Goal: Task Accomplishment & Management: Use online tool/utility

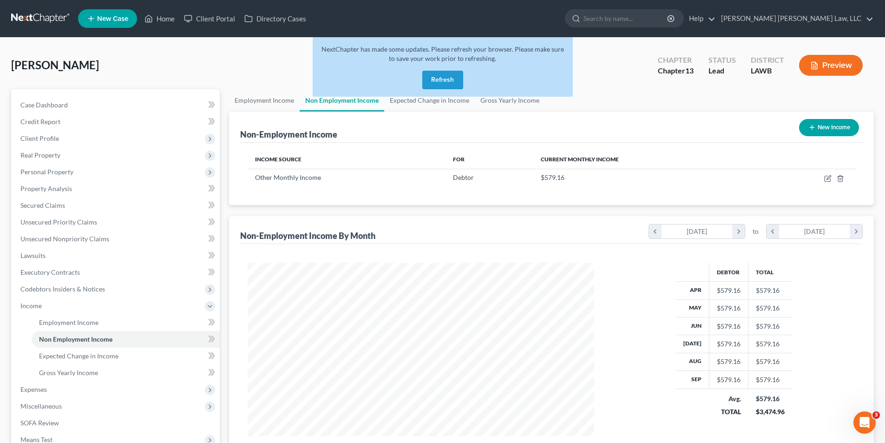
scroll to position [173, 365]
click at [441, 80] on button "Refresh" at bounding box center [443, 80] width 41 height 19
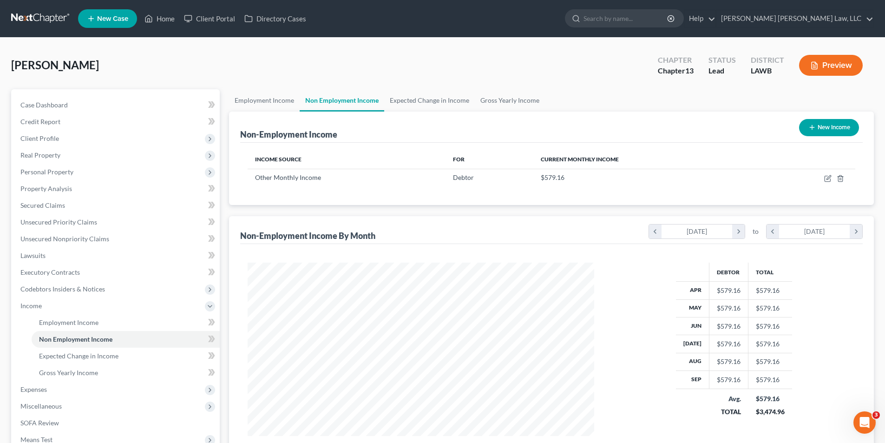
click at [35, 15] on link at bounding box center [40, 18] width 59 height 17
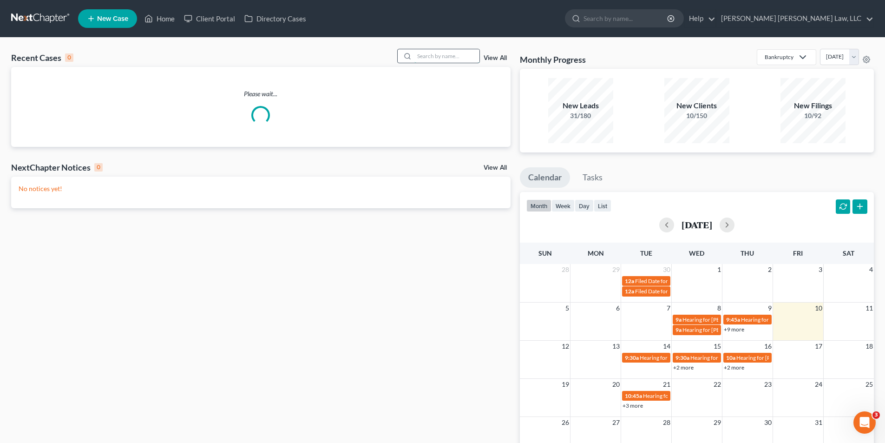
click at [424, 60] on input "search" at bounding box center [447, 55] width 65 height 13
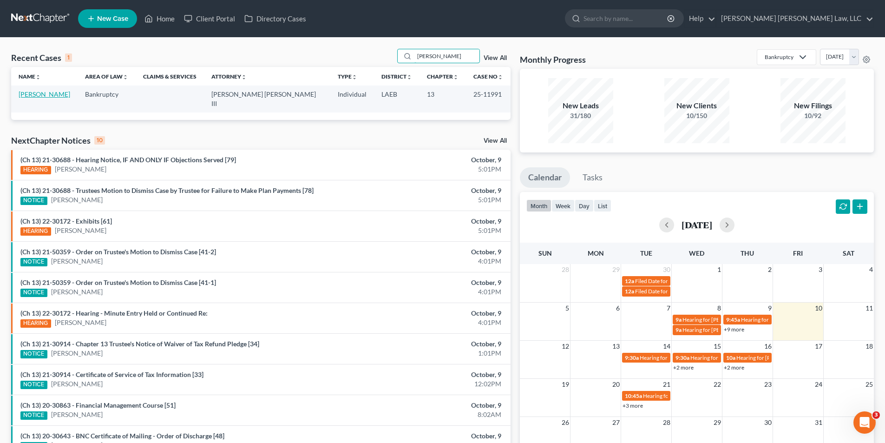
type input "[PERSON_NAME]"
click at [44, 96] on link "[PERSON_NAME]" at bounding box center [45, 94] width 52 height 8
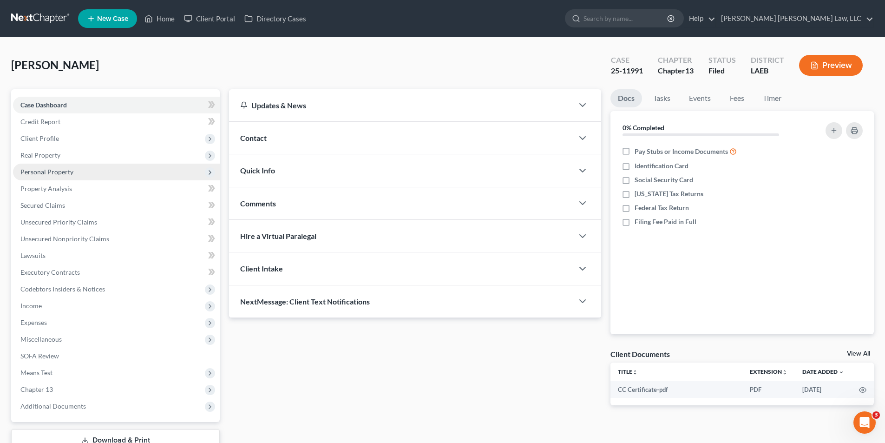
click at [42, 172] on span "Personal Property" at bounding box center [46, 172] width 53 height 8
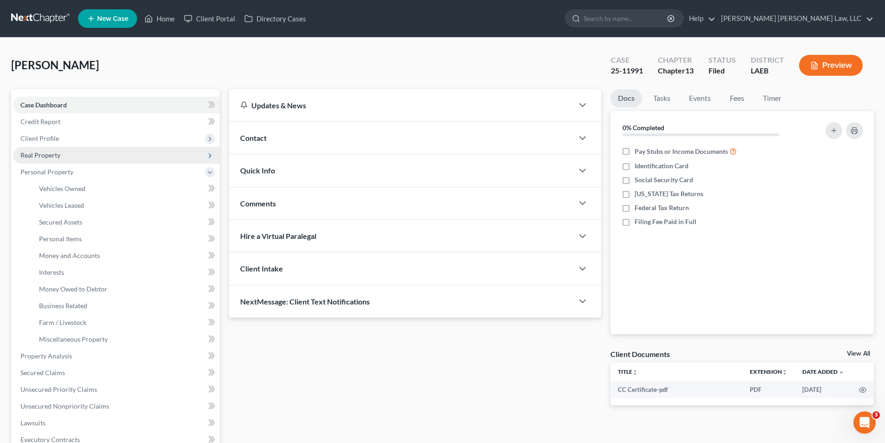
click at [42, 155] on span "Real Property" at bounding box center [40, 155] width 40 height 8
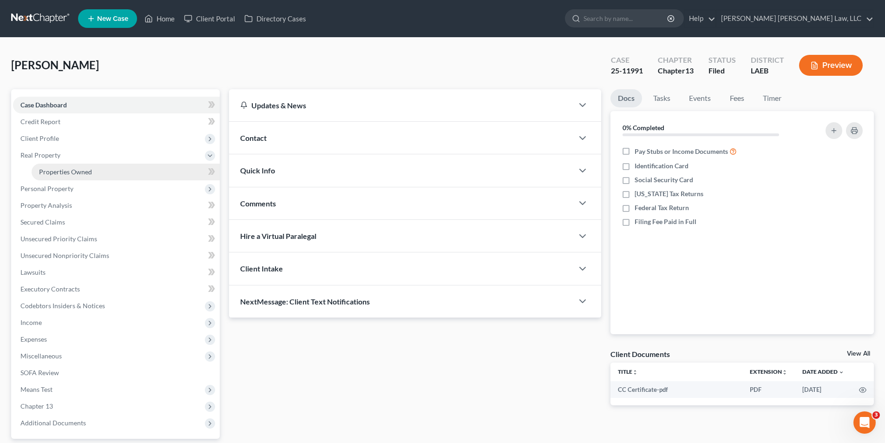
click at [55, 172] on span "Properties Owned" at bounding box center [65, 172] width 53 height 8
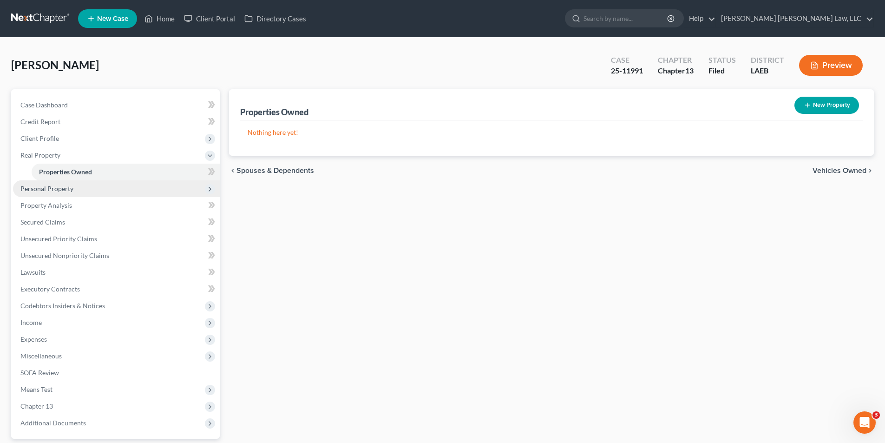
click at [48, 190] on span "Personal Property" at bounding box center [46, 189] width 53 height 8
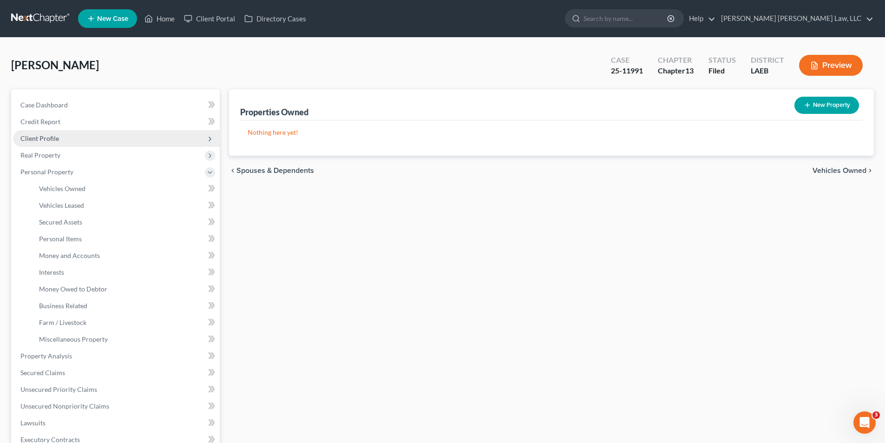
click at [45, 136] on span "Client Profile" at bounding box center [39, 138] width 39 height 8
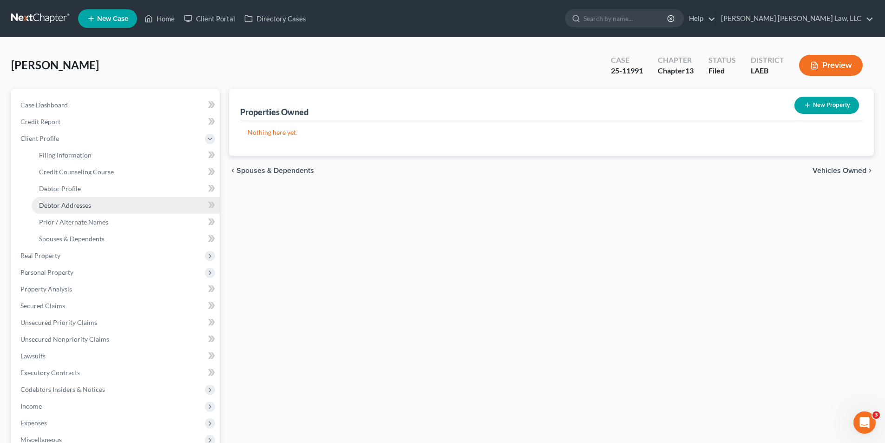
click at [64, 205] on span "Debtor Addresses" at bounding box center [65, 205] width 52 height 8
